Goal: Check status: Check status

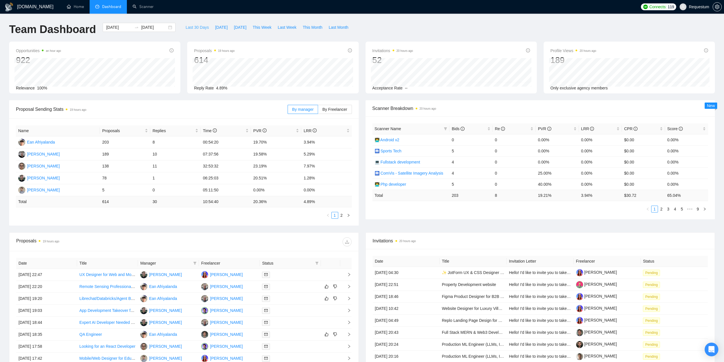
click at [188, 24] on span "Last 30 Days" at bounding box center [197, 27] width 23 height 6
type input "[DATE]"
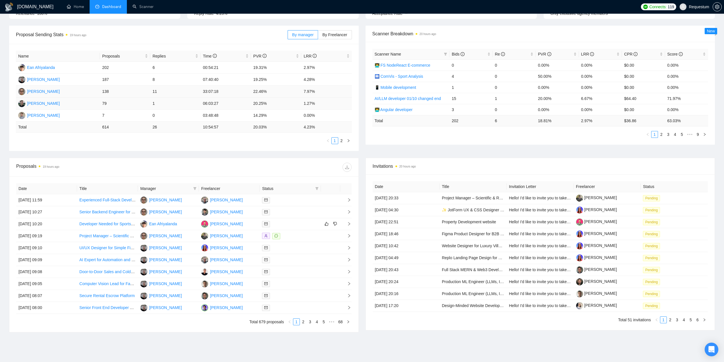
scroll to position [85, 0]
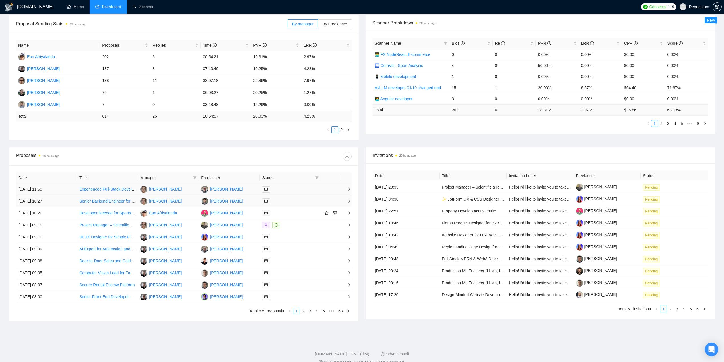
click at [291, 187] on div at bounding box center [290, 189] width 56 height 7
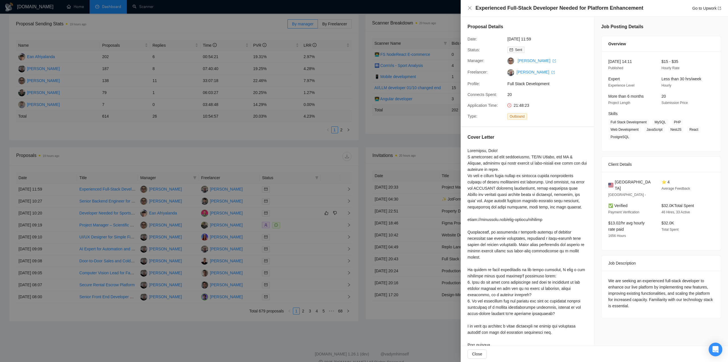
click at [286, 159] on div at bounding box center [364, 181] width 728 height 362
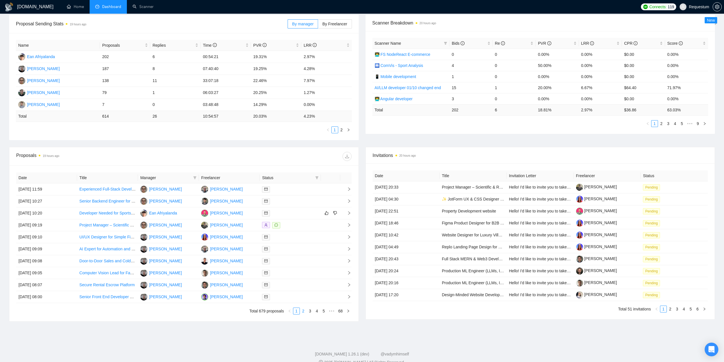
click at [306, 311] on link "2" at bounding box center [303, 311] width 6 height 6
click at [298, 309] on link "1" at bounding box center [296, 311] width 6 height 6
click at [304, 311] on link "2" at bounding box center [303, 311] width 6 height 6
click at [285, 249] on div at bounding box center [290, 249] width 56 height 7
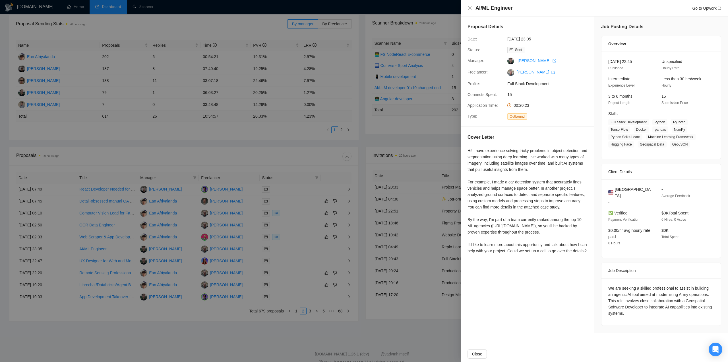
click at [230, 324] on div at bounding box center [364, 181] width 728 height 362
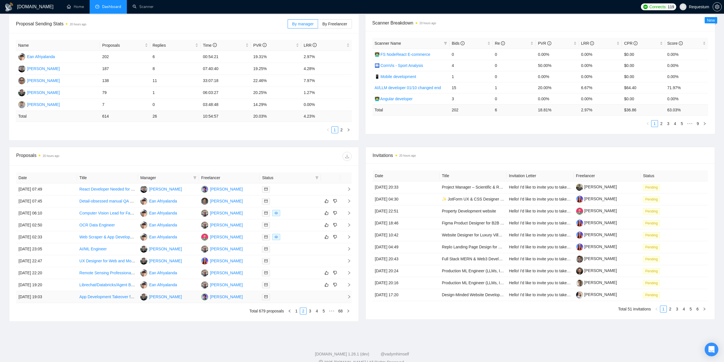
click at [285, 296] on div at bounding box center [290, 296] width 56 height 7
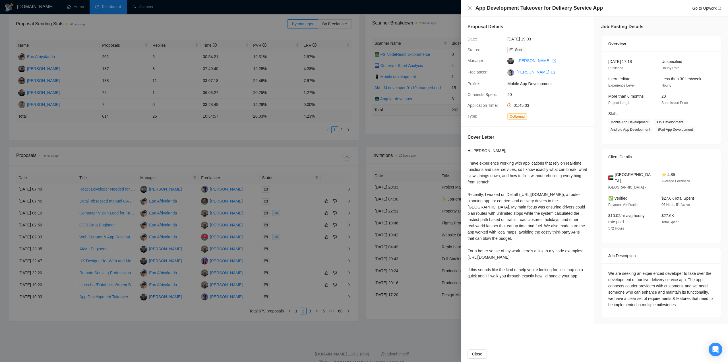
click at [135, 136] on div at bounding box center [364, 181] width 728 height 362
